Goal: Task Accomplishment & Management: Manage account settings

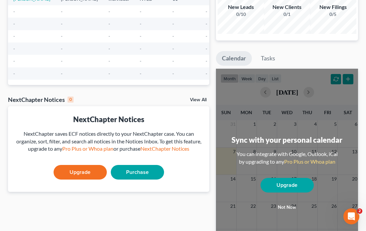
scroll to position [67, 0]
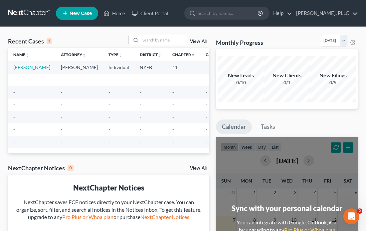
click at [30, 66] on link "[PERSON_NAME]" at bounding box center [31, 68] width 37 height 6
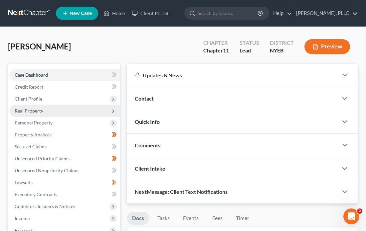
click at [41, 109] on span "Real Property" at bounding box center [29, 111] width 29 height 6
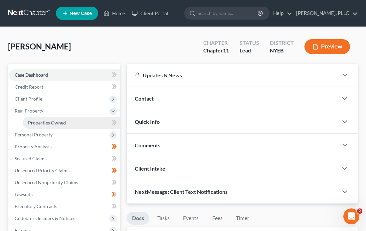
click at [49, 122] on span "Properties Owned" at bounding box center [47, 123] width 38 height 6
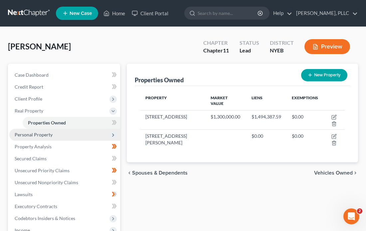
click at [51, 133] on span "Personal Property" at bounding box center [34, 135] width 38 height 6
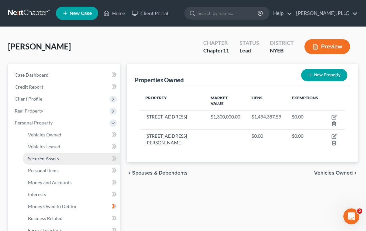
click at [53, 156] on span "Secured Assets" at bounding box center [43, 159] width 31 height 6
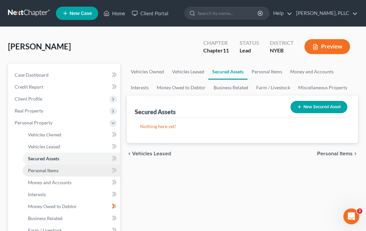
click at [49, 168] on span "Personal Items" at bounding box center [43, 171] width 31 height 6
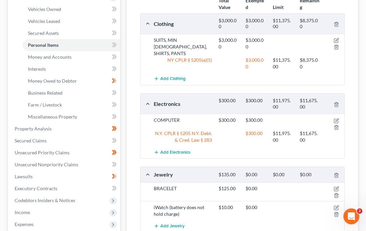
scroll to position [126, 0]
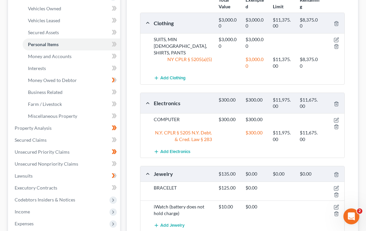
click at [143, 113] on div "COMPUTER $300.00 $300.00 N.Y. CPLR § 5205 N.Y. Debt. & Cred. Law § 283 $300.00 …" at bounding box center [242, 129] width 204 height 32
drag, startPoint x: 145, startPoint y: 85, endPoint x: 137, endPoint y: 104, distance: 20.3
click at [137, 104] on div "Total Value Exempted Limit Remaining Clothing $3,000.00 $3,000.00 $11,375.00 $8…" at bounding box center [242, 120] width 215 height 257
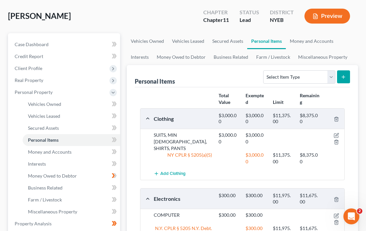
scroll to position [30, 0]
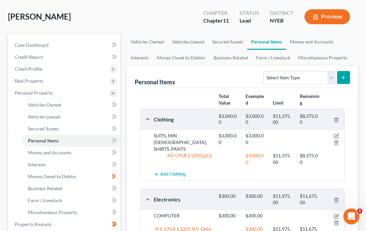
click at [205, 76] on div "Personal Items Select Item Type Clothing Collectibles Of Value Electronics Fire…" at bounding box center [242, 77] width 215 height 22
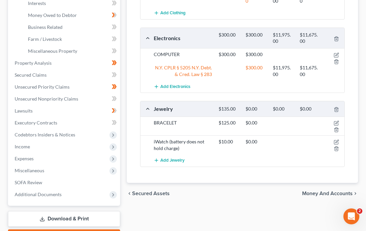
scroll to position [193, 0]
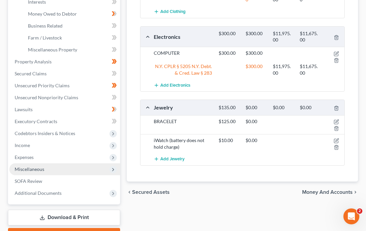
click at [46, 164] on span "Miscellaneous" at bounding box center [64, 170] width 111 height 12
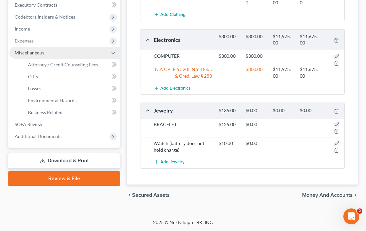
scroll to position [177, 0]
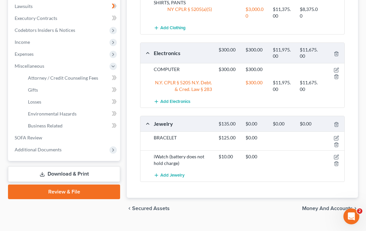
click at [80, 167] on link "Download & Print" at bounding box center [64, 175] width 112 height 16
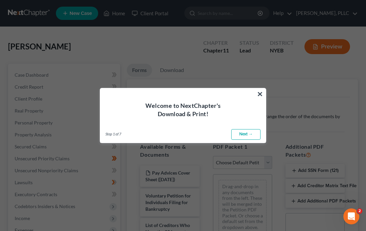
click at [242, 135] on link "Next →" at bounding box center [245, 134] width 29 height 11
select select "0"
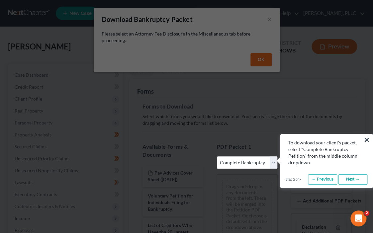
click at [365, 139] on button "×" at bounding box center [367, 140] width 6 height 11
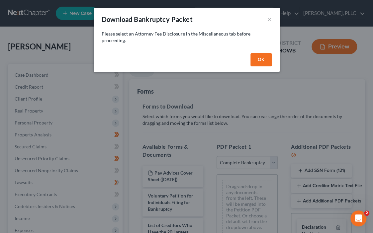
click at [259, 57] on button "OK" at bounding box center [261, 59] width 21 height 13
select select
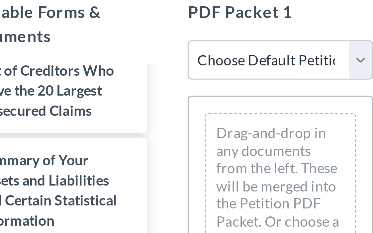
scroll to position [59, 0]
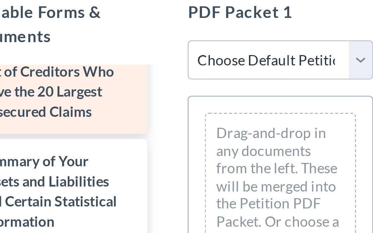
click at [148, 133] on span "List of Creditors Who Have the 20 Largest Unsecured Claims" at bounding box center [170, 142] width 45 height 19
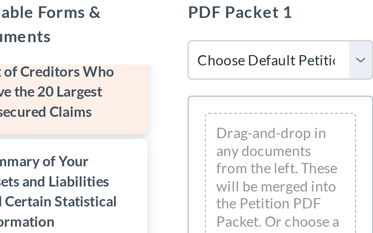
click at [148, 133] on span "List of Creditors Who Have the 20 Largest Unsecured Claims" at bounding box center [170, 142] width 45 height 19
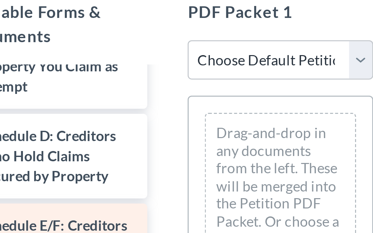
scroll to position [149, 0]
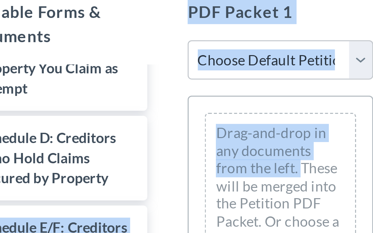
drag, startPoint x: 97, startPoint y: 50, endPoint x: 84, endPoint y: 46, distance: 13.6
click at [136, 107] on div "Available Forms & Documents Pay Advices Cover Sheet (06/30/2025) Voluntary Peti…" at bounding box center [247, 223] width 223 height 233
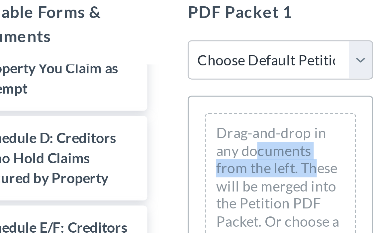
click at [222, 149] on div "Drag-and-drop in any documents from the left. These will be merged into the Pet…" at bounding box center [247, 176] width 50 height 54
drag, startPoint x: 109, startPoint y: 50, endPoint x: 124, endPoint y: 51, distance: 14.6
click at [124, 51] on html "Home New Case Client Portal Stephen C. Silverberg, PLLC silverlaw24@gmail.com M…" at bounding box center [186, 181] width 373 height 425
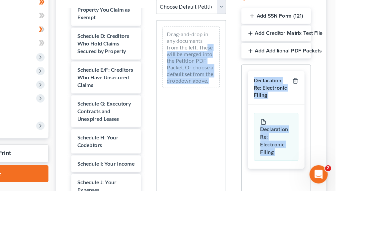
scroll to position [91, 0]
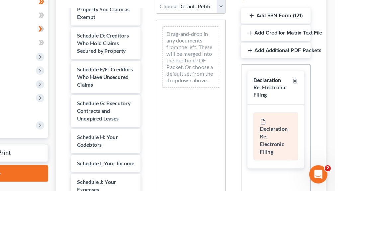
click at [308, 176] on span "Declaration Re: Electronic Filing" at bounding box center [320, 189] width 24 height 26
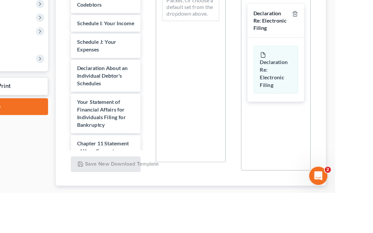
scroll to position [214, 0]
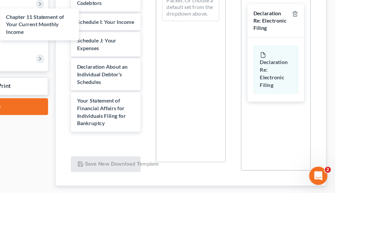
click at [137, 80] on div "Chapter 11 Statement of Your Current Monthly Income Pay Advices Cover Sheet (06…" at bounding box center [172, 54] width 71 height 506
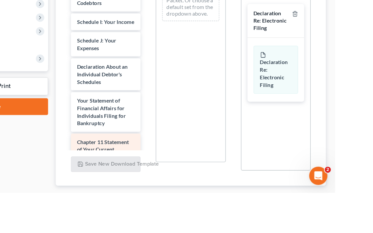
click at [148, 186] on span "Chapter 11 Statement of Your Current Monthly Income" at bounding box center [170, 195] width 45 height 19
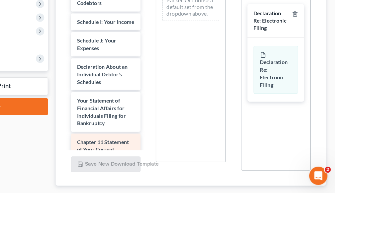
click at [148, 186] on span "Chapter 11 Statement of Your Current Monthly Income" at bounding box center [170, 195] width 45 height 19
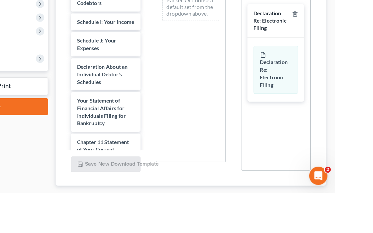
click at [137, 87] on div "Pay Advices Cover Sheet (06/30/2025) Voluntary Petition for Individuals Filing …" at bounding box center [172, 54] width 71 height 507
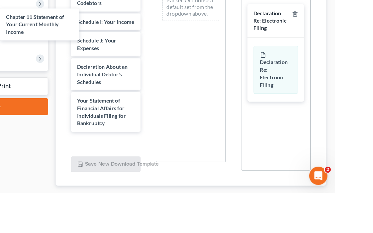
click at [137, 87] on div "Chapter 11 Statement of Your Current Monthly Income Pay Advices Cover Sheet (06…" at bounding box center [172, 54] width 71 height 506
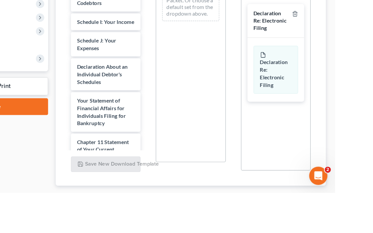
click at [148, 186] on span "Chapter 11 Statement of Your Current Monthly Income" at bounding box center [170, 195] width 45 height 19
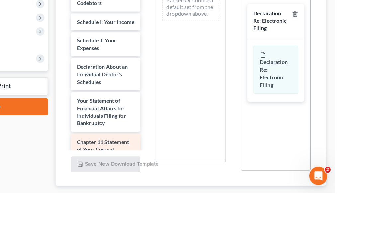
click at [148, 186] on span "Chapter 11 Statement of Your Current Monthly Income" at bounding box center [170, 195] width 45 height 19
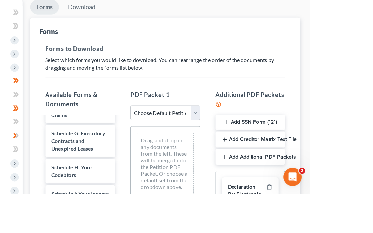
scroll to position [0, 0]
click at [291, 179] on button "Add Creditor Matrix Text File" at bounding box center [321, 186] width 61 height 14
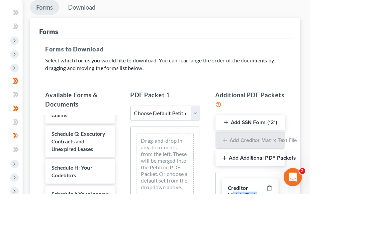
drag, startPoint x: 266, startPoint y: 154, endPoint x: 267, endPoint y: 178, distance: 23.3
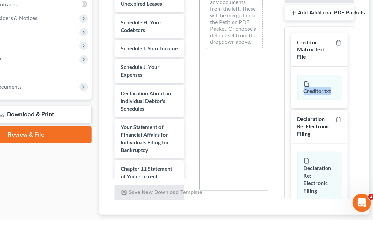
scroll to position [150, 1]
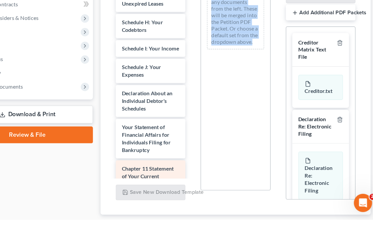
drag, startPoint x: 228, startPoint y: 162, endPoint x: 179, endPoint y: 121, distance: 63.7
click at [179, 121] on div "Available Forms & Documents Pay Advices Cover Sheet (06/30/2025) Voluntary Peti…" at bounding box center [247, 104] width 223 height 233
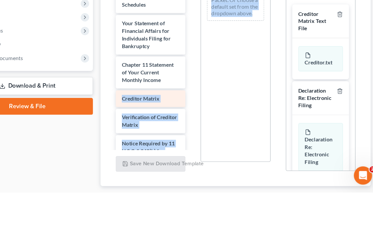
scroll to position [151, 1]
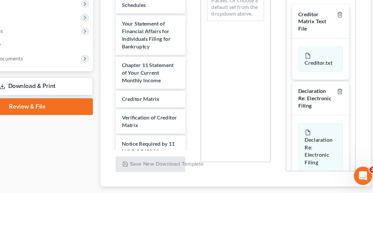
click at [155, 224] on span "Attorney's Disclosure of Compensation" at bounding box center [173, 230] width 50 height 12
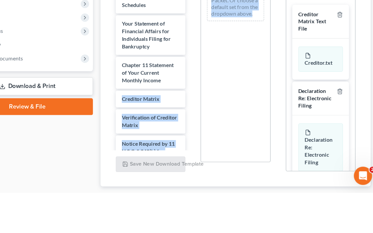
click at [155, 224] on span "Attorney's Disclosure of Compensation" at bounding box center [173, 230] width 50 height 12
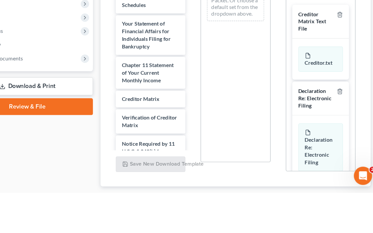
click at [155, 224] on span "Attorney's Disclosure of Compensation" at bounding box center [173, 230] width 50 height 12
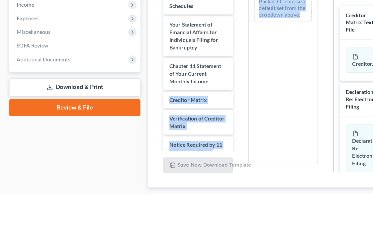
scroll to position [151, 0]
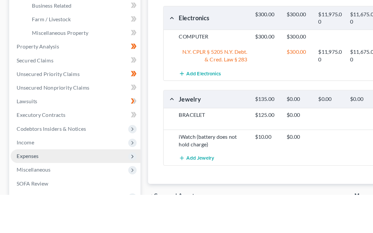
scroll to position [67, 0]
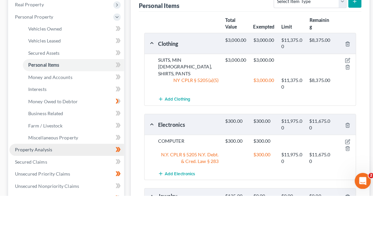
click at [73, 182] on link "Property Analysis" at bounding box center [65, 188] width 113 height 12
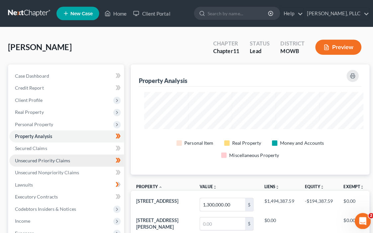
drag, startPoint x: 73, startPoint y: 141, endPoint x: 106, endPoint y: 155, distance: 35.7
click at [106, 155] on ul "Case Dashboard Payments Invoices Payments Payments Credit Report Client Profile" at bounding box center [65, 170] width 113 height 203
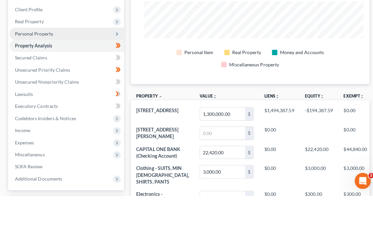
scroll to position [51, 0]
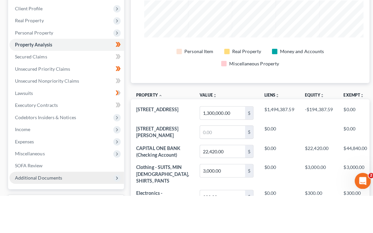
click at [62, 210] on span "Additional Documents" at bounding box center [65, 216] width 113 height 12
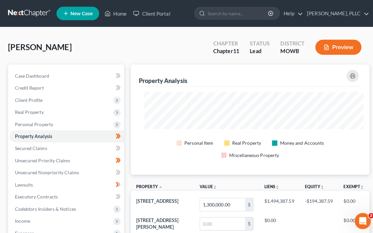
scroll to position [0, 0]
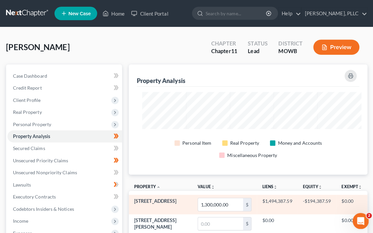
drag, startPoint x: 95, startPoint y: 133, endPoint x: 293, endPoint y: 182, distance: 203.0
click at [296, 193] on td "-$194,387.59" at bounding box center [315, 202] width 38 height 19
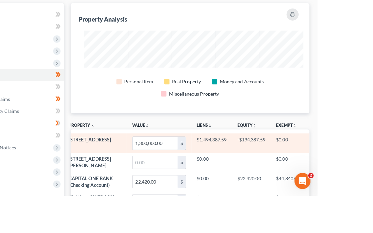
scroll to position [23, 1]
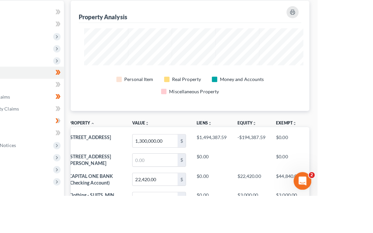
click at [301, 177] on icon "Open Intercom Messenger" at bounding box center [302, 180] width 11 height 11
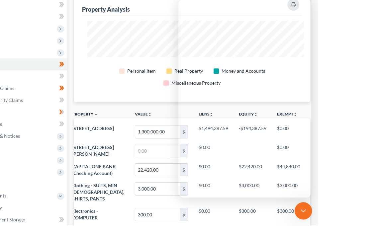
scroll to position [332378, 332245]
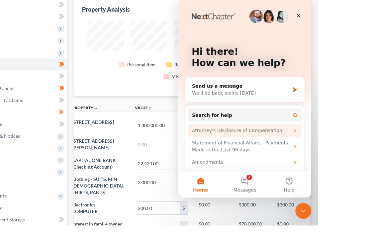
click at [259, 129] on div "Attorney's Disclosure of Compensation" at bounding box center [241, 131] width 98 height 7
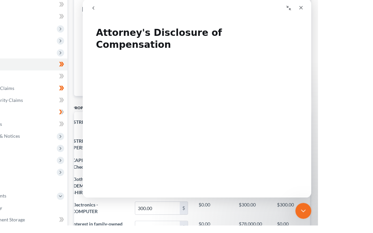
scroll to position [0, 0]
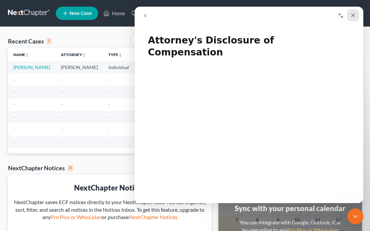
click at [352, 15] on icon "Close" at bounding box center [352, 15] width 5 height 5
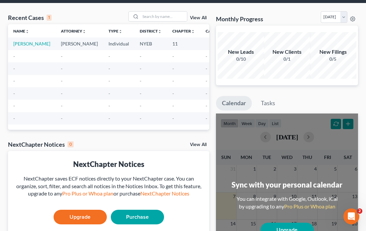
scroll to position [29, 0]
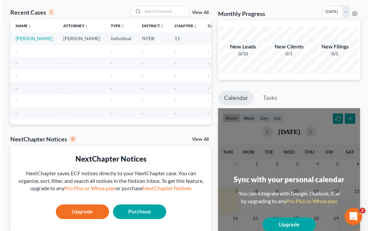
click at [353, 212] on icon "Open Intercom Messenger" at bounding box center [352, 215] width 11 height 11
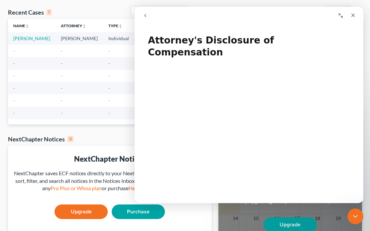
scroll to position [0, 0]
click at [181, 21] on div "Intercom messenger" at bounding box center [193, 15] width 109 height 13
click at [134, 45] on td "NYEB" at bounding box center [150, 38] width 33 height 12
click at [352, 15] on icon "Close" at bounding box center [353, 16] width 4 height 4
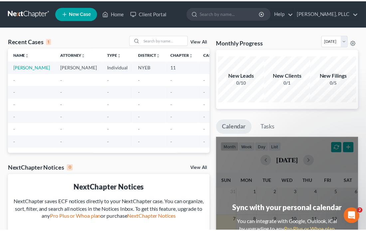
scroll to position [29, 0]
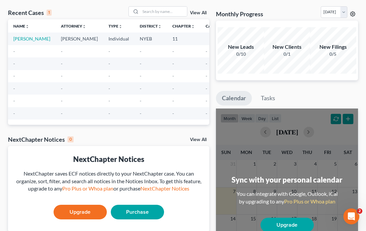
click at [353, 13] on icon at bounding box center [352, 13] width 5 height 5
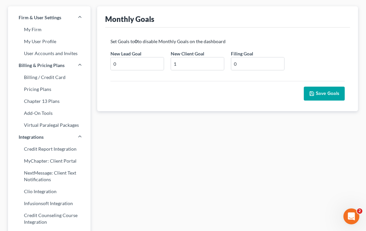
click at [322, 89] on button "Save Goals" at bounding box center [324, 94] width 41 height 14
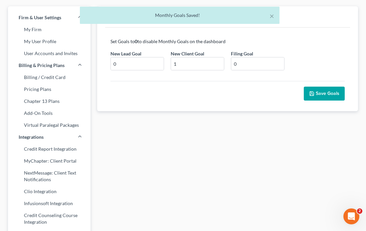
click at [318, 94] on button "Save Goals" at bounding box center [324, 94] width 41 height 14
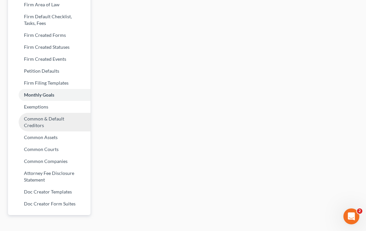
scroll to position [282, 0]
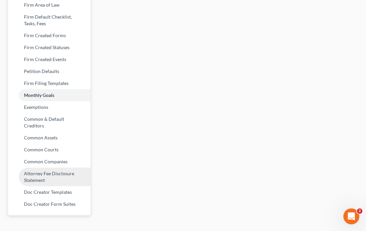
click at [46, 168] on link "Attorney Fee Disclosure Statement" at bounding box center [49, 177] width 82 height 19
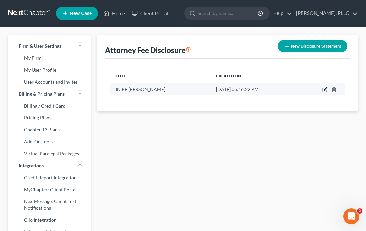
click at [325, 89] on icon "button" at bounding box center [325, 88] width 3 height 3
select select "53"
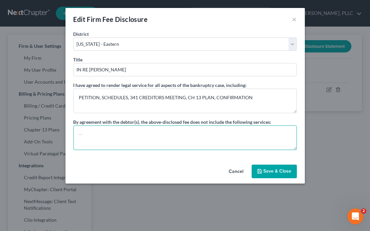
click at [257, 133] on textarea at bounding box center [184, 138] width 223 height 25
click at [220, 131] on textarea "ADVERSARY PROCEEDINGS AND STATE LITIGATION REGARDING CLAIMS" at bounding box center [184, 138] width 223 height 25
click at [221, 132] on textarea "ADVERSARY PROCEEDINGS AND STATE LITIGATION REGARDING CLAIMS" at bounding box center [184, 138] width 223 height 25
click at [233, 133] on textarea "ADVERSARY PROCEEDINGS AND STATE LITIGATION REGARDINGCLAIMS" at bounding box center [184, 138] width 223 height 25
drag, startPoint x: 221, startPoint y: 136, endPoint x: 235, endPoint y: 136, distance: 14.3
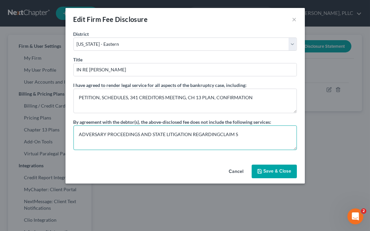
click at [235, 136] on textarea "ADVERSARY PROCEEDINGS AND STATE LITIGATION REGARDINGCLAIM S" at bounding box center [184, 138] width 223 height 25
type textarea "ADVERSARY PROCEEDINGS AND STATE LITIGATION REGARDING CHALLENGED CLAIMS"
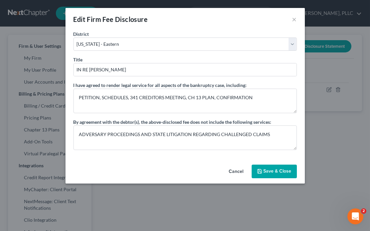
click at [280, 171] on button "Save & Close" at bounding box center [274, 172] width 45 height 14
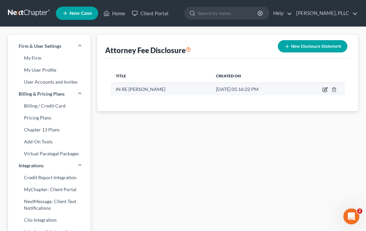
click at [324, 89] on icon "button" at bounding box center [324, 89] width 5 height 5
select select "53"
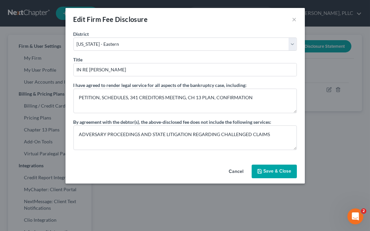
click at [261, 165] on button "Save & Close" at bounding box center [274, 172] width 45 height 14
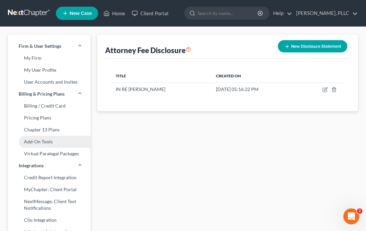
click at [45, 137] on link "Add-On Tools" at bounding box center [49, 142] width 82 height 12
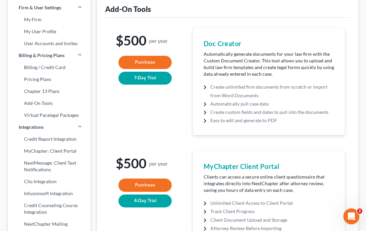
scroll to position [38, 0]
